Goal: Information Seeking & Learning: Learn about a topic

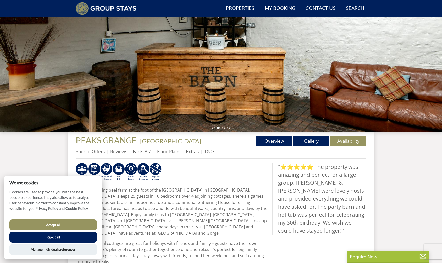
scroll to position [77, 0]
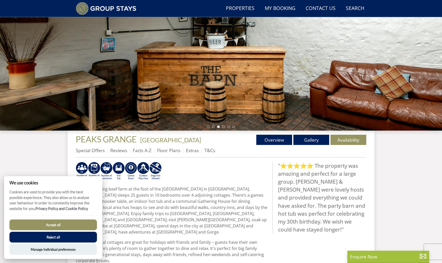
click at [333, 81] on div at bounding box center [221, 40] width 442 height 179
click at [425, 73] on div at bounding box center [221, 40] width 442 height 179
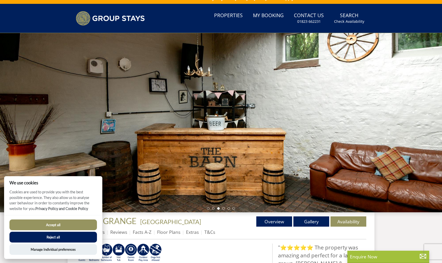
scroll to position [10, 0]
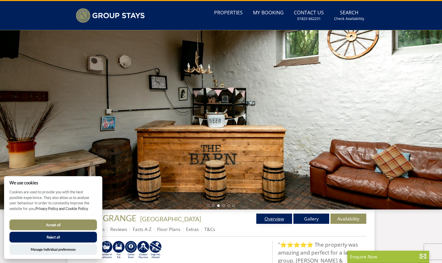
click at [276, 219] on link "Overview" at bounding box center [274, 218] width 36 height 10
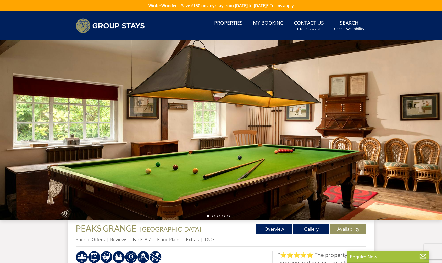
click at [307, 237] on ul "Special Offers Reviews Facts A-Z Floor Plans Extras T&Cs" at bounding box center [221, 241] width 291 height 12
click at [308, 229] on link "Gallery" at bounding box center [312, 229] width 36 height 10
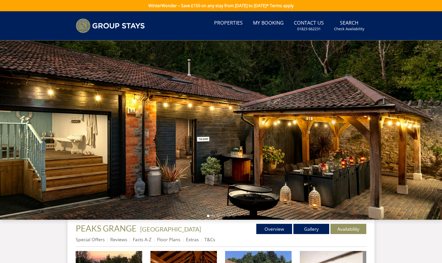
click at [295, 115] on div at bounding box center [221, 129] width 442 height 179
click at [431, 129] on div at bounding box center [221, 129] width 442 height 179
click at [431, 185] on div at bounding box center [221, 129] width 442 height 179
click at [213, 215] on li at bounding box center [213, 215] width 3 height 3
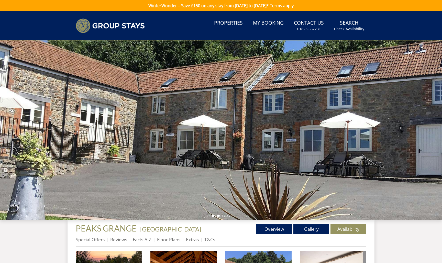
click at [219, 215] on li at bounding box center [218, 215] width 3 height 3
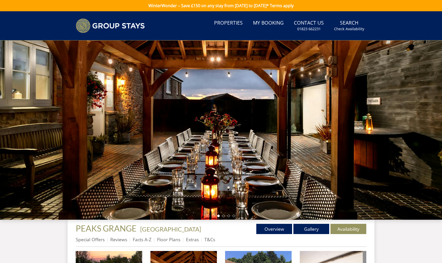
click at [223, 214] on div at bounding box center [221, 129] width 442 height 179
click at [223, 216] on li at bounding box center [223, 215] width 3 height 3
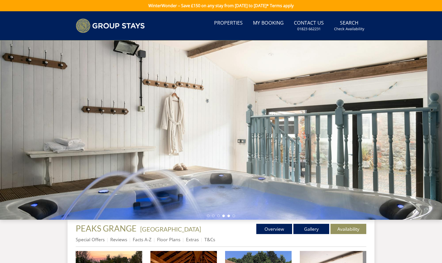
click at [229, 215] on li at bounding box center [229, 215] width 3 height 3
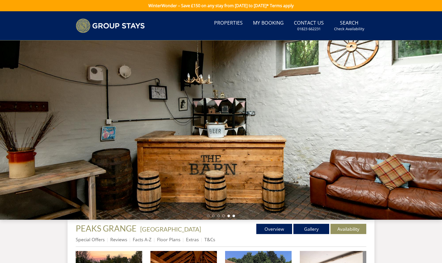
click at [234, 216] on li at bounding box center [234, 215] width 3 height 3
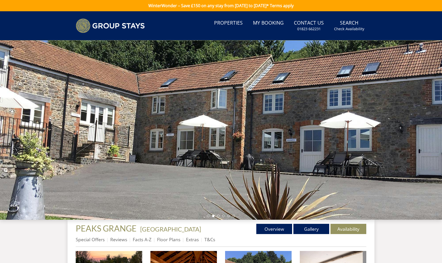
click at [259, 117] on div at bounding box center [221, 129] width 442 height 179
